Goal: Information Seeking & Learning: Learn about a topic

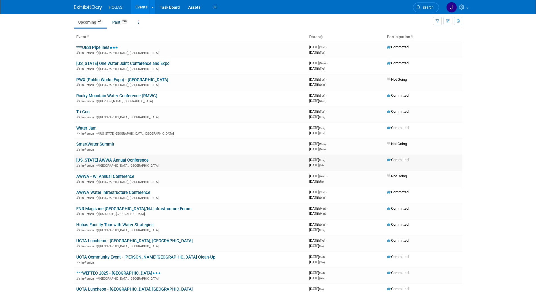
scroll to position [28, 0]
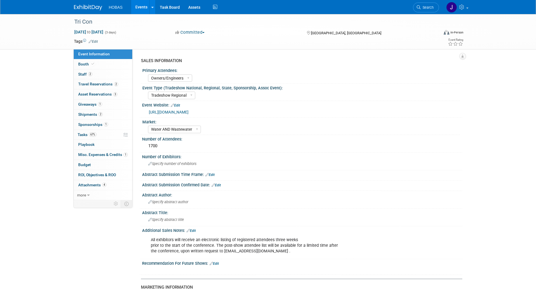
select select "Owners/Engineers"
select select "Tradeshow Regional"
select select "Water AND Wastewater"
select select "Exhibiting"
click at [385, 163] on div "Specify number of exhibitors" at bounding box center [302, 164] width 312 height 9
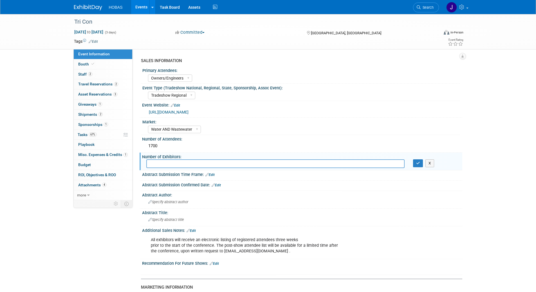
click at [430, 161] on button "X" at bounding box center [430, 164] width 9 height 8
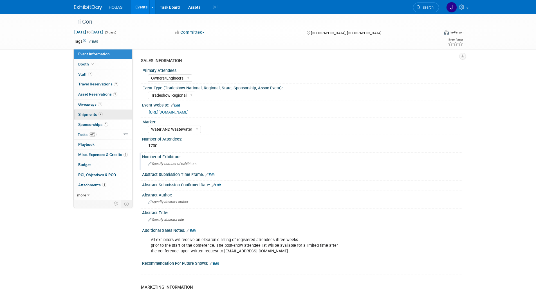
click at [94, 114] on span "Shipments 2" at bounding box center [90, 114] width 24 height 5
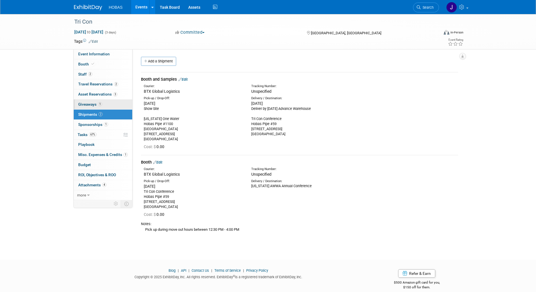
click at [89, 105] on span "Giveaways 1" at bounding box center [90, 104] width 24 height 5
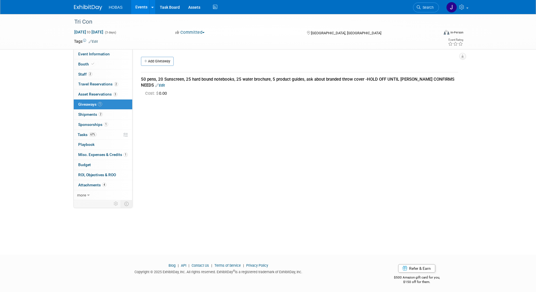
click at [186, 164] on div "SALES INFORMATION Primary Attendees: Owners Engineers Contractors Owners/Engine…" at bounding box center [298, 124] width 330 height 151
click at [453, 96] on div "Cost: $ 0.00" at bounding box center [301, 94] width 313 height 6
click at [314, 102] on div "SALES INFORMATION Primary Attendees: Owners Engineers Contractors Owners/Engine…" at bounding box center [298, 124] width 330 height 151
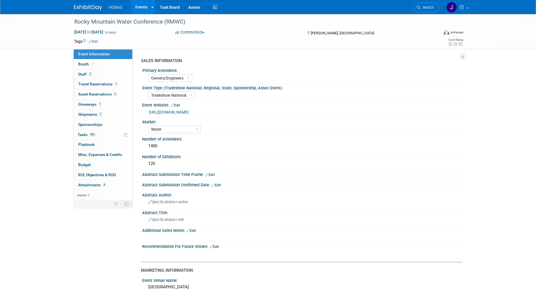
select select "Owners/Engineers"
select select "Tradeshow National"
select select "Water"
select select "Exhibiting"
click at [87, 106] on span "Giveaways 1" at bounding box center [90, 104] width 24 height 5
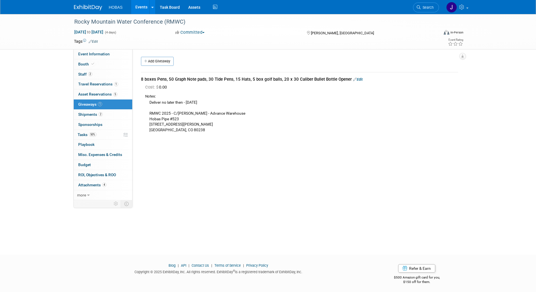
click at [269, 155] on div "SALES INFORMATION Primary Attendees: Owners Engineers Contractors Owners/Engine…" at bounding box center [298, 124] width 330 height 151
drag, startPoint x: 148, startPoint y: 114, endPoint x: 253, endPoint y: 114, distance: 105.0
click at [253, 114] on div "Deliver no later then - Mon. Aug 18, 2025 RMWC 2025 - C/O Freeman - Advance War…" at bounding box center [301, 115] width 313 height 33
copy div "RMWC 2025 - C/O Freeman - Advance Warehouse"
drag, startPoint x: 185, startPoint y: 121, endPoint x: 151, endPoint y: 119, distance: 34.7
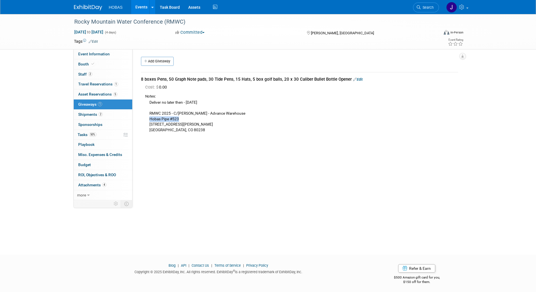
click at [151, 119] on div "Deliver no later then - Mon. Aug 18, 2025 RMWC 2025 - C/O Freeman - Advance War…" at bounding box center [301, 115] width 313 height 33
copy div "Hobas Pipe #523"
click at [171, 126] on div "Deliver no later then - Mon. Aug 18, 2025 RMWC 2025 - C/O Freeman - Advance War…" at bounding box center [301, 115] width 313 height 33
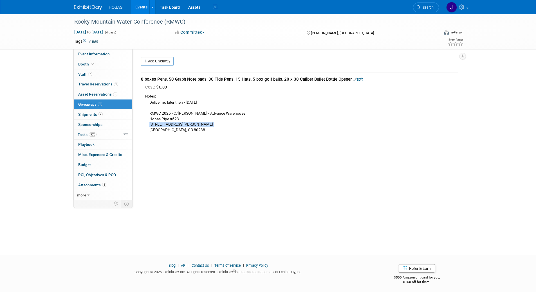
copy div "4493 Florence St."
click at [152, 131] on div "Deliver no later then - Mon. Aug 18, 2025 RMWC 2025 - C/O Freeman - Advance War…" at bounding box center [301, 115] width 313 height 33
copy div "Denver"
click at [172, 129] on div "Deliver no later then - Mon. Aug 18, 2025 RMWC 2025 - C/O Freeman - Advance War…" at bounding box center [301, 115] width 313 height 33
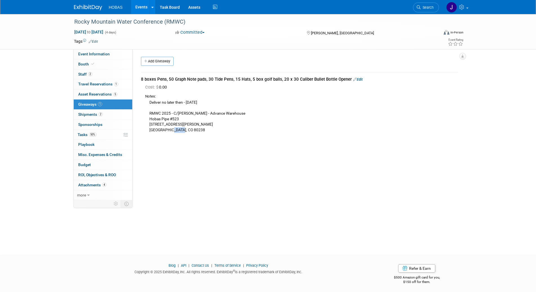
click at [172, 129] on div "Deliver no later then - Mon. Aug 18, 2025 RMWC 2025 - C/O Freeman - Advance War…" at bounding box center [301, 115] width 313 height 33
copy div "80238"
drag, startPoint x: 69, startPoint y: 20, endPoint x: 188, endPoint y: 22, distance: 119.6
click at [188, 22] on div "Rocky Mountain Water Conference (RMWC) Aug 24, 2025 to Aug 27, 2025 (4 days) Au…" at bounding box center [268, 31] width 536 height 35
click at [197, 21] on div "Rocky Mountain Water Conference (RMWC)" at bounding box center [251, 22] width 358 height 10
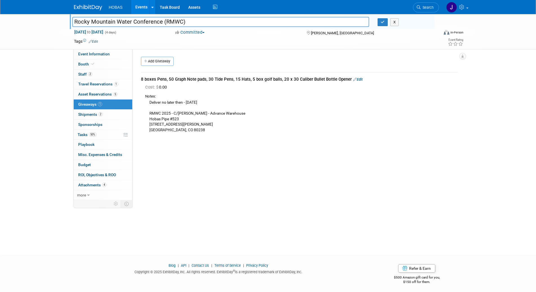
drag, startPoint x: 191, startPoint y: 22, endPoint x: 69, endPoint y: 22, distance: 122.1
click at [69, 22] on div "Rocky Mountain Water Conference (RMWC)" at bounding box center [221, 22] width 306 height 8
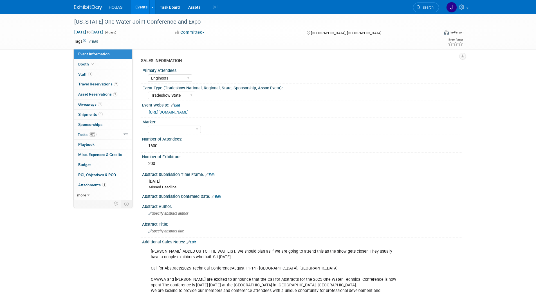
select select "Engineers"
select select "Tradeshow State"
select select "Exhibiting"
click at [89, 104] on span "Giveaways 1" at bounding box center [90, 104] width 24 height 5
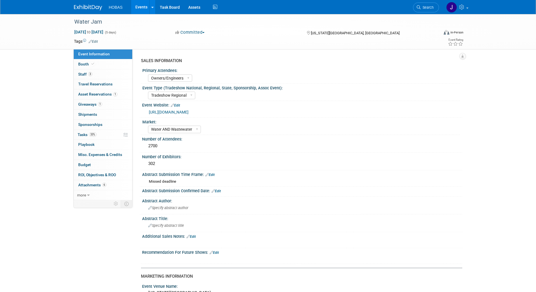
select select "Owners/Engineers"
select select "Tradeshow Regional"
select select "Water AND Wastewater"
select select "Exhibiting"
click at [87, 105] on span "Giveaways 1" at bounding box center [90, 104] width 24 height 5
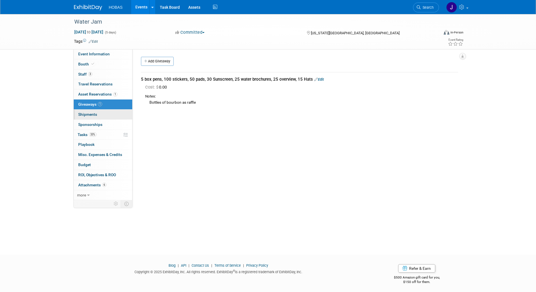
click at [88, 115] on span "Shipments 0" at bounding box center [87, 114] width 19 height 5
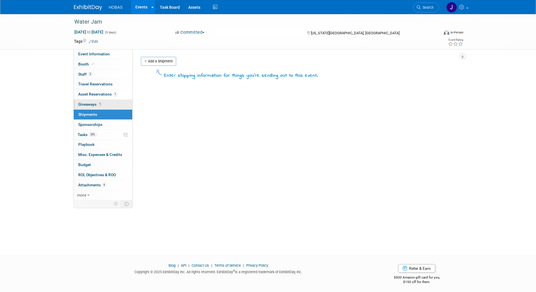
click at [88, 104] on span "Giveaways 1" at bounding box center [90, 104] width 24 height 5
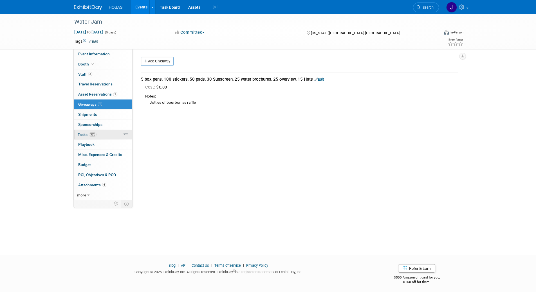
click at [86, 136] on span "Tasks 33%" at bounding box center [87, 135] width 19 height 5
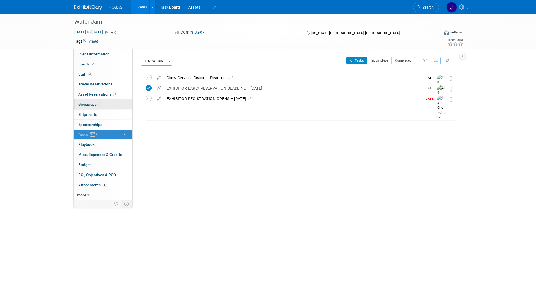
click at [87, 106] on span "Giveaways 1" at bounding box center [90, 104] width 24 height 5
